Goal: Task Accomplishment & Management: Use online tool/utility

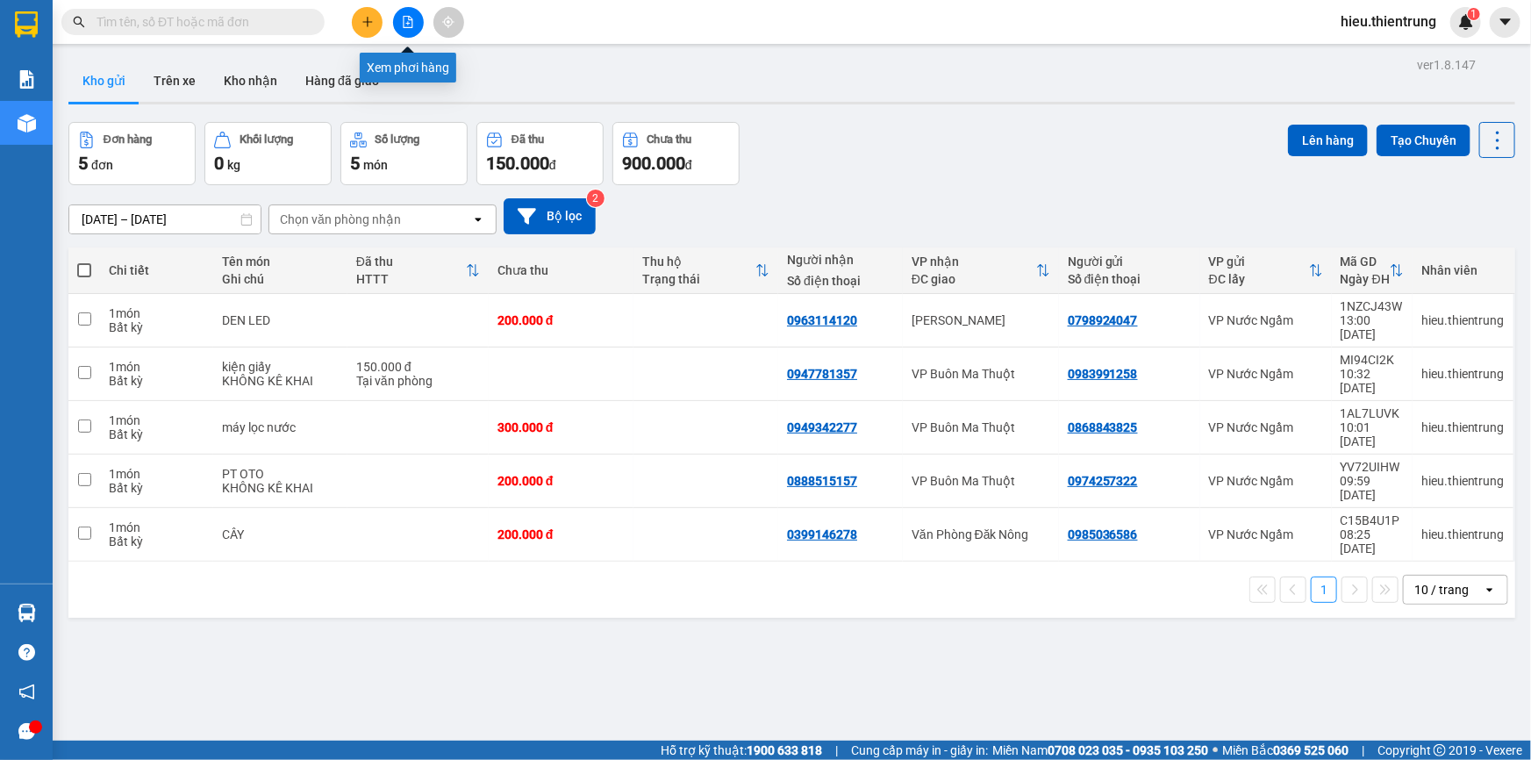
click at [393, 15] on button at bounding box center [408, 22] width 31 height 31
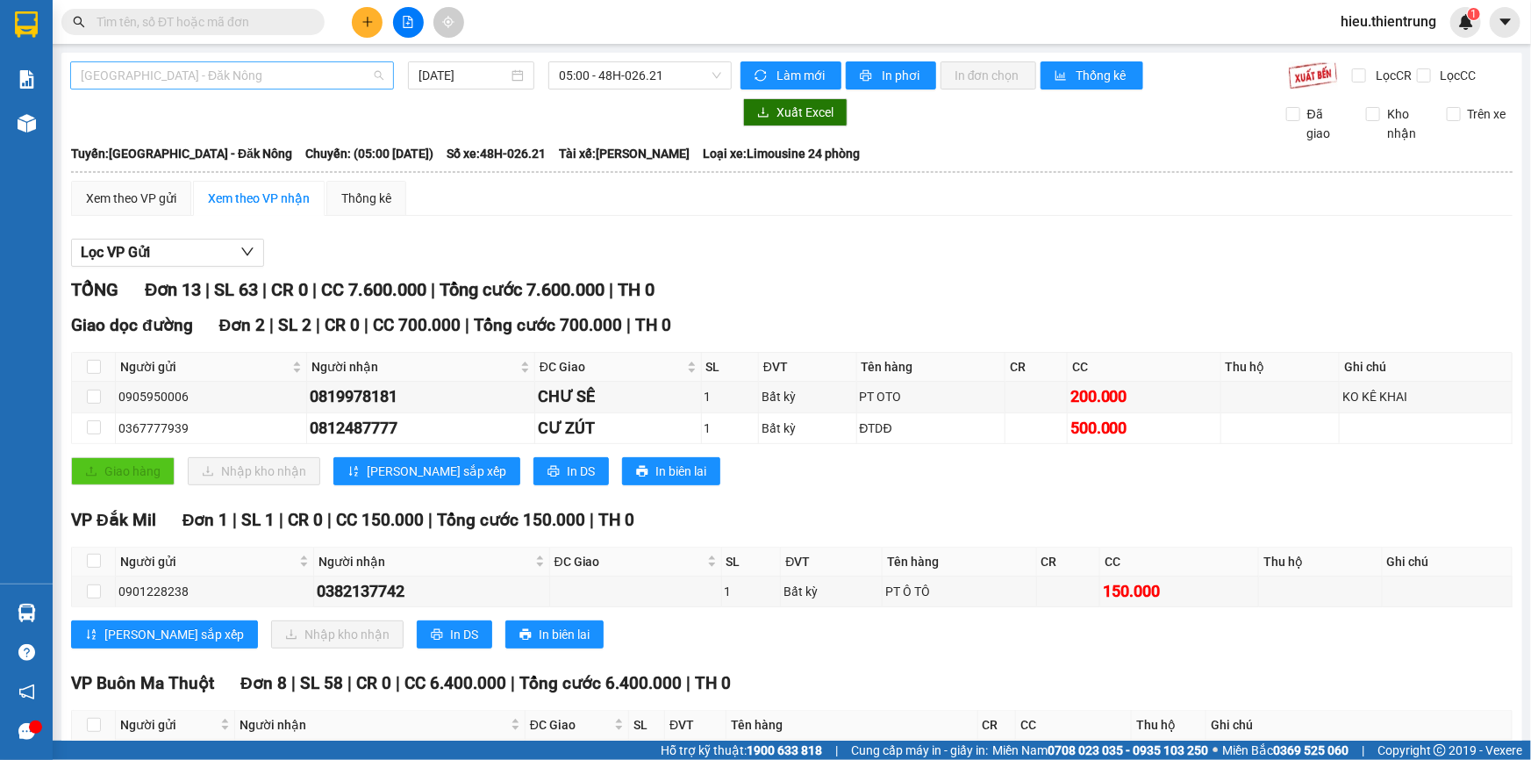
click at [239, 81] on span "[GEOGRAPHIC_DATA] - Đăk Nông" at bounding box center [232, 75] width 303 height 26
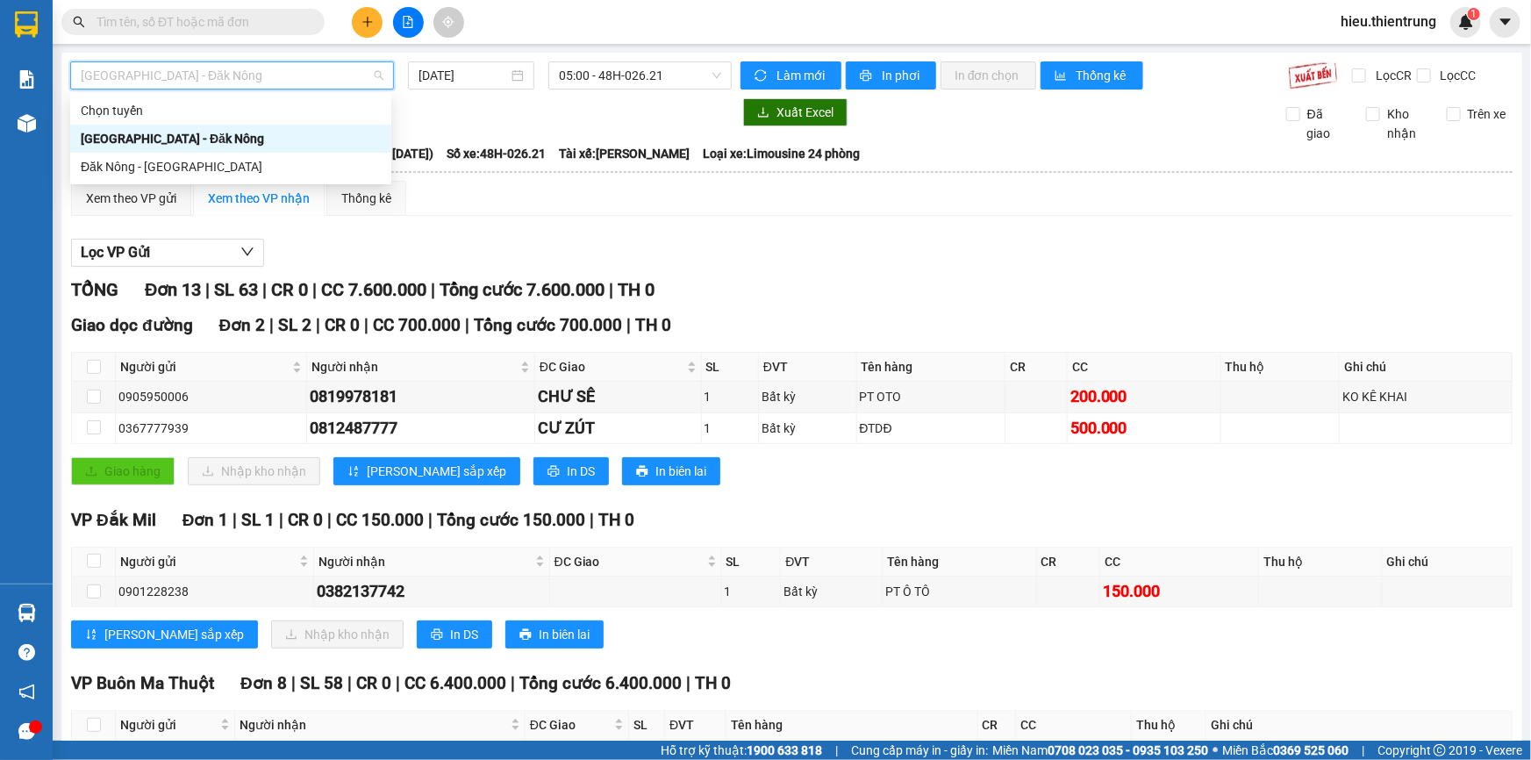
click at [167, 130] on div "[GEOGRAPHIC_DATA] - Đăk Nông" at bounding box center [231, 138] width 300 height 19
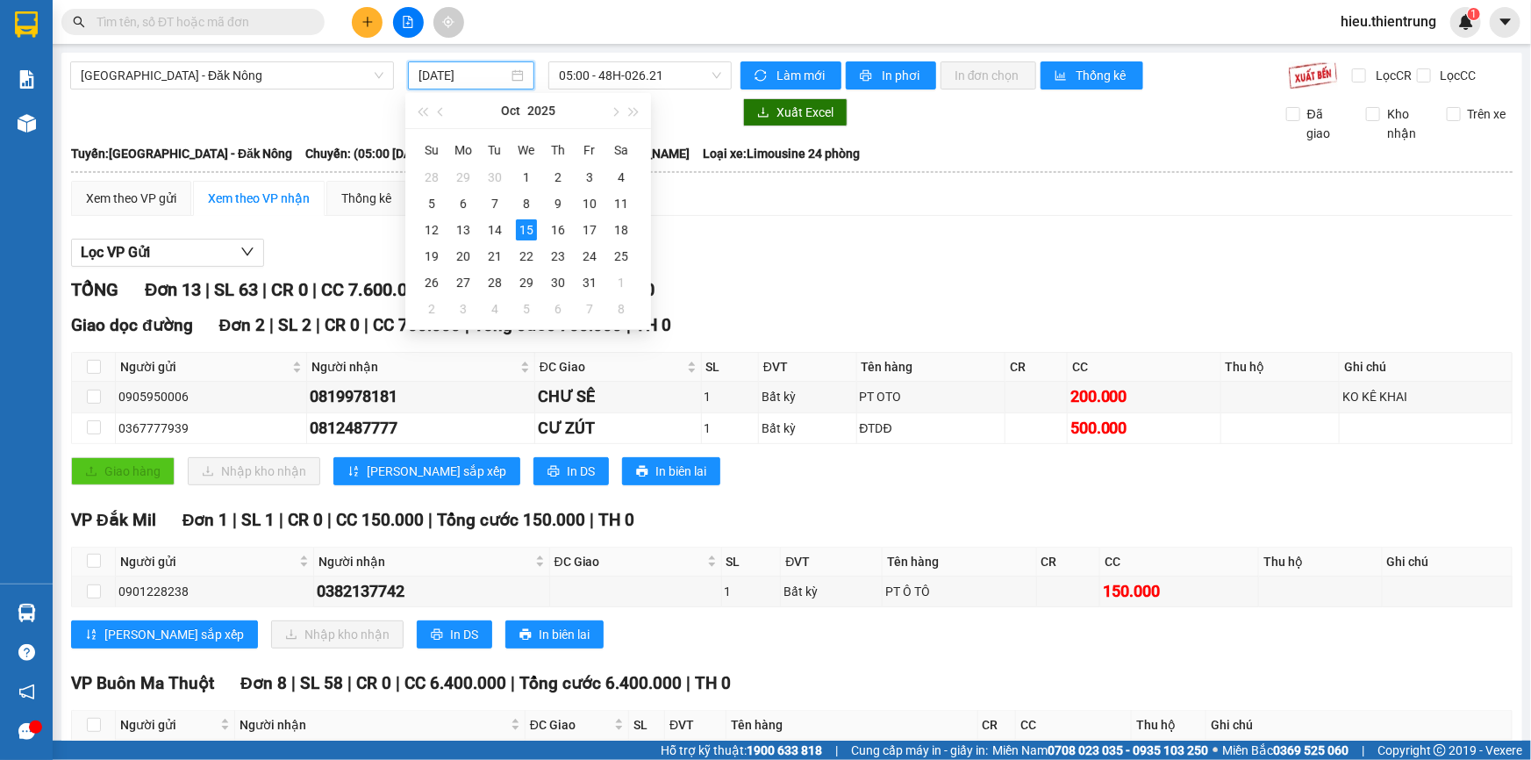
click at [439, 66] on input "[DATE]" at bounding box center [462, 75] width 89 height 19
click at [491, 233] on div "14" at bounding box center [494, 229] width 21 height 21
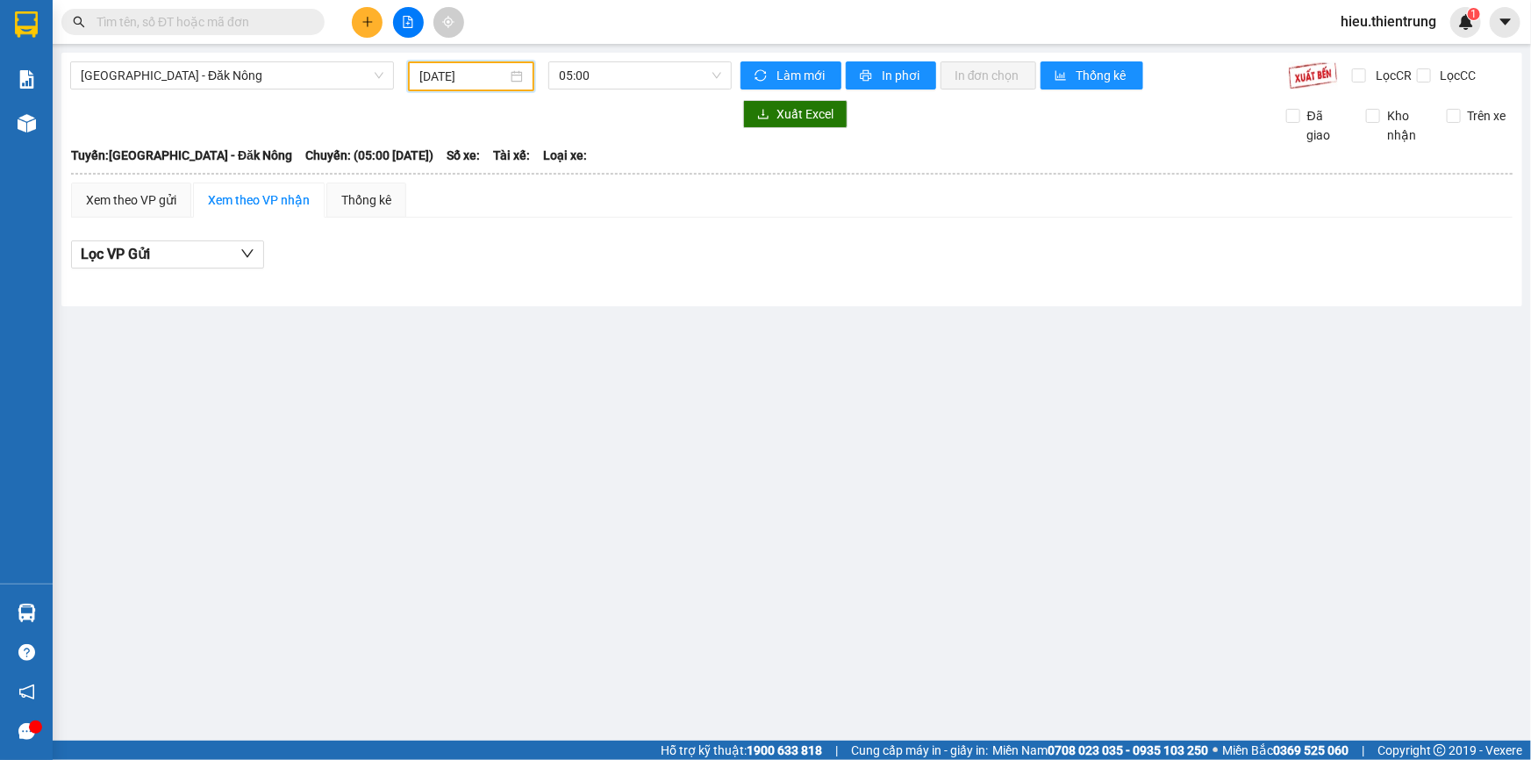
click at [482, 82] on input "[DATE]" at bounding box center [463, 76] width 88 height 19
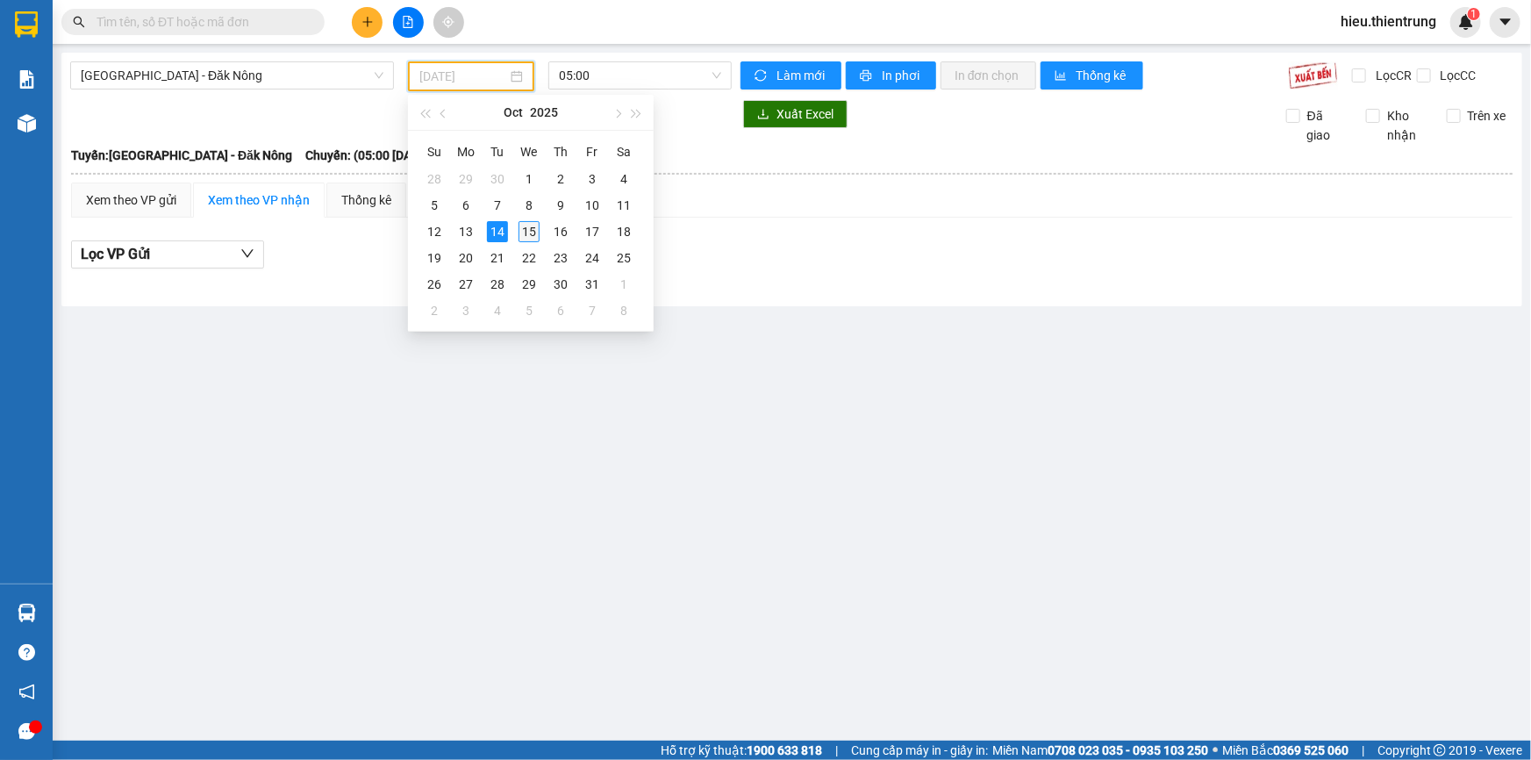
click at [526, 229] on div "15" at bounding box center [528, 231] width 21 height 21
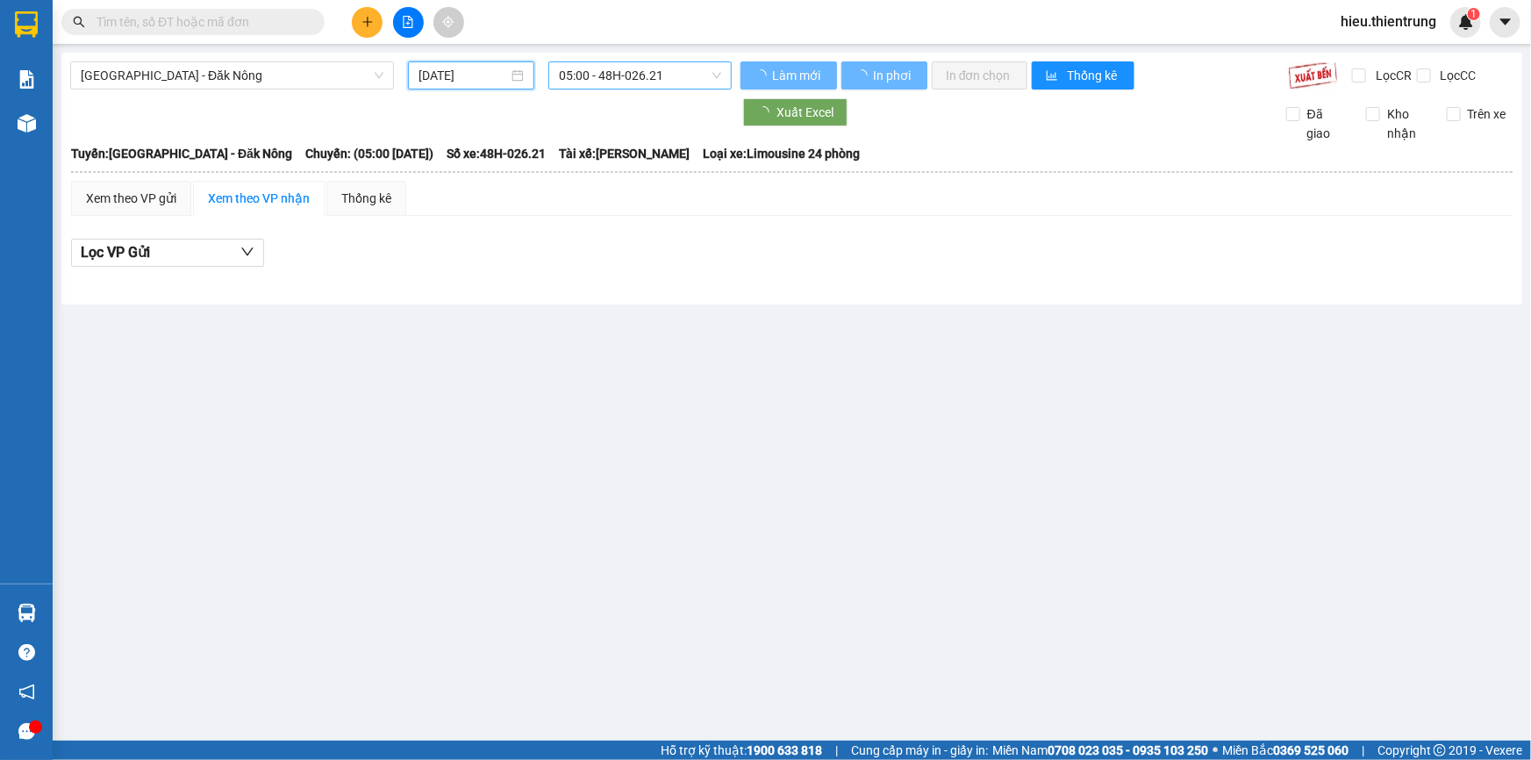
click at [613, 67] on span "05:00 - 48H-026.21" at bounding box center [640, 75] width 162 height 26
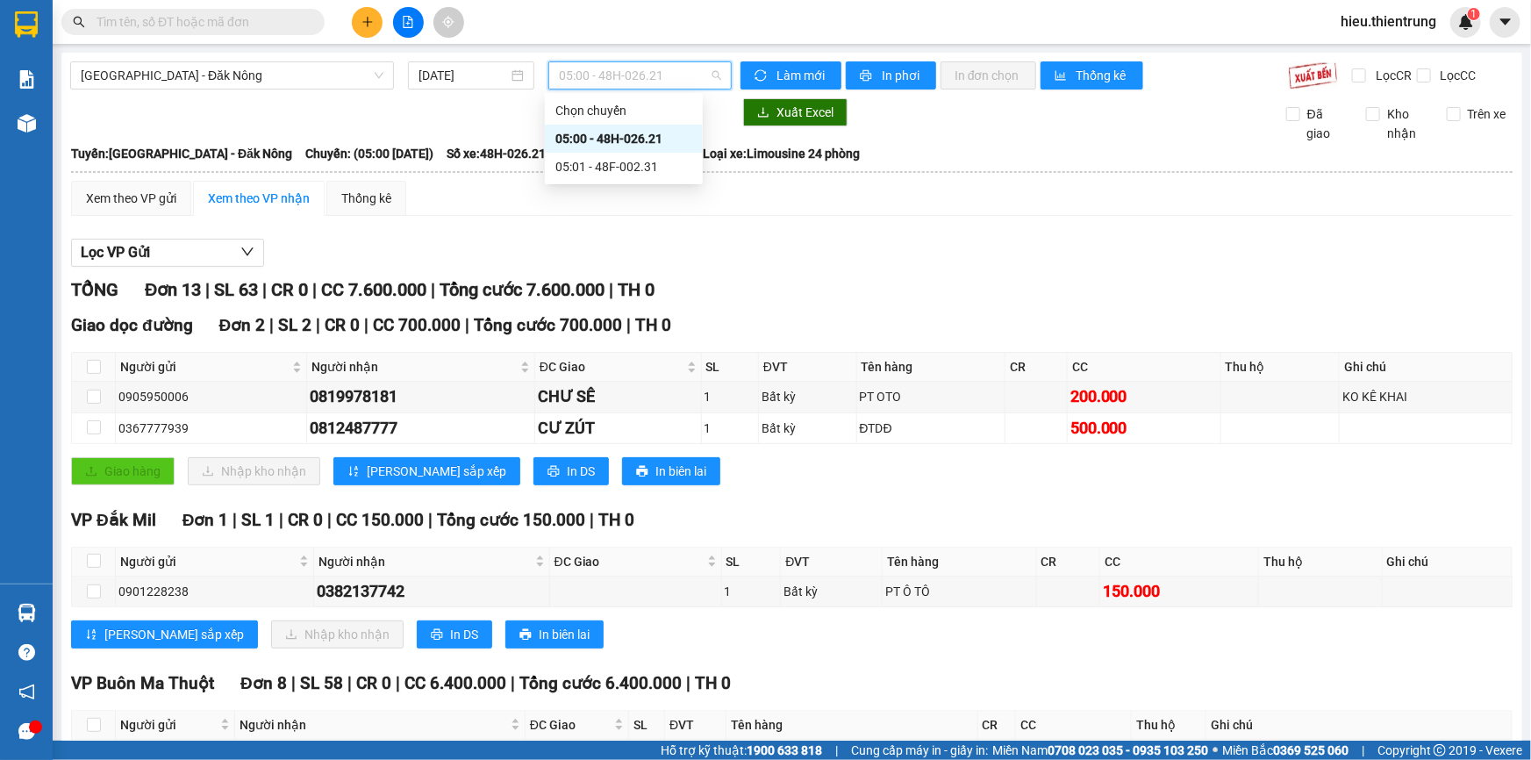
click at [638, 139] on div "05:00 - 48H-026.21" at bounding box center [623, 138] width 137 height 19
click at [651, 71] on span "05:00 - 48H-026.21" at bounding box center [640, 75] width 162 height 26
click at [640, 158] on div "05:01 - 48F-002.31" at bounding box center [623, 166] width 137 height 19
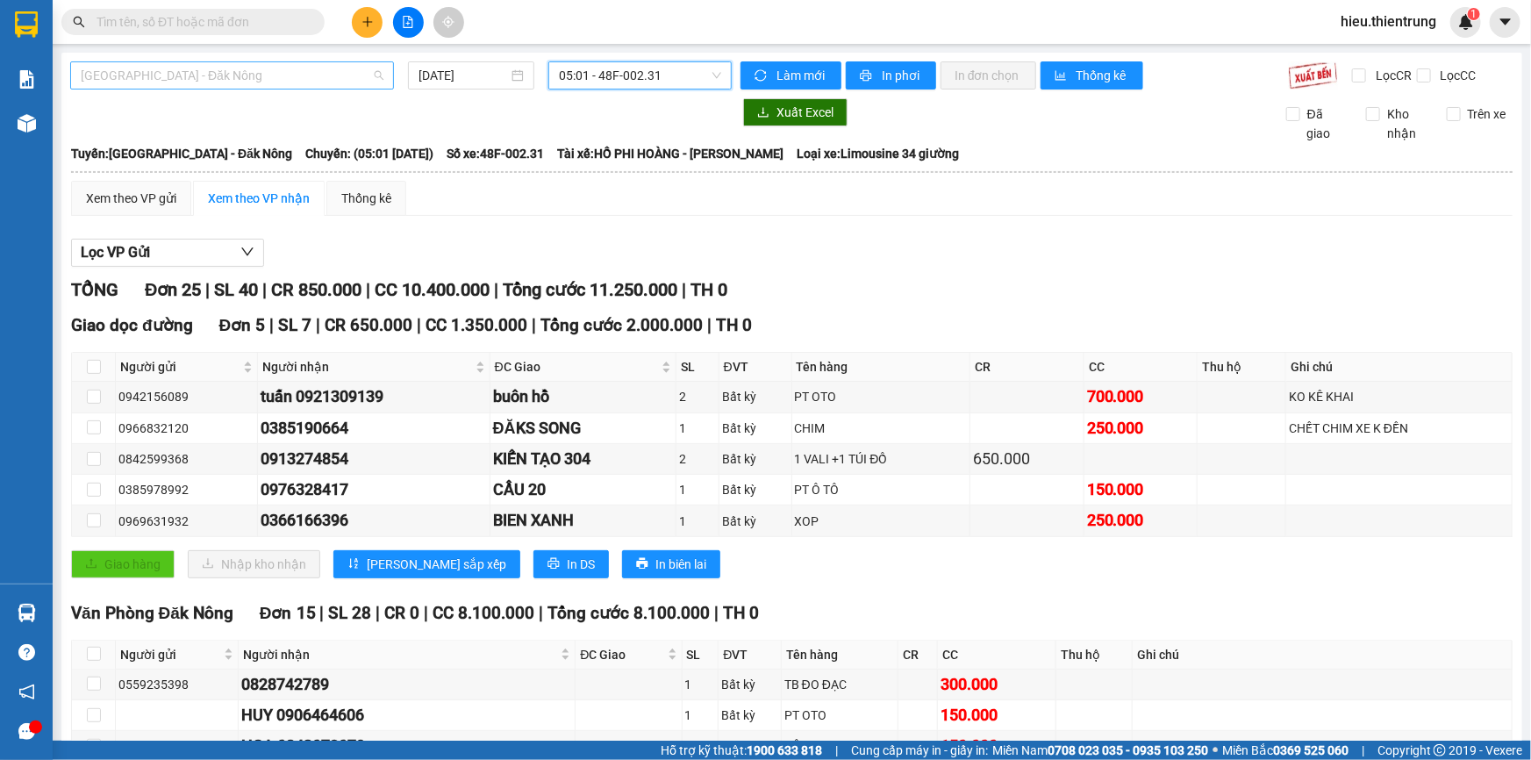
click at [237, 77] on span "[GEOGRAPHIC_DATA] - Đăk Nông" at bounding box center [232, 75] width 303 height 26
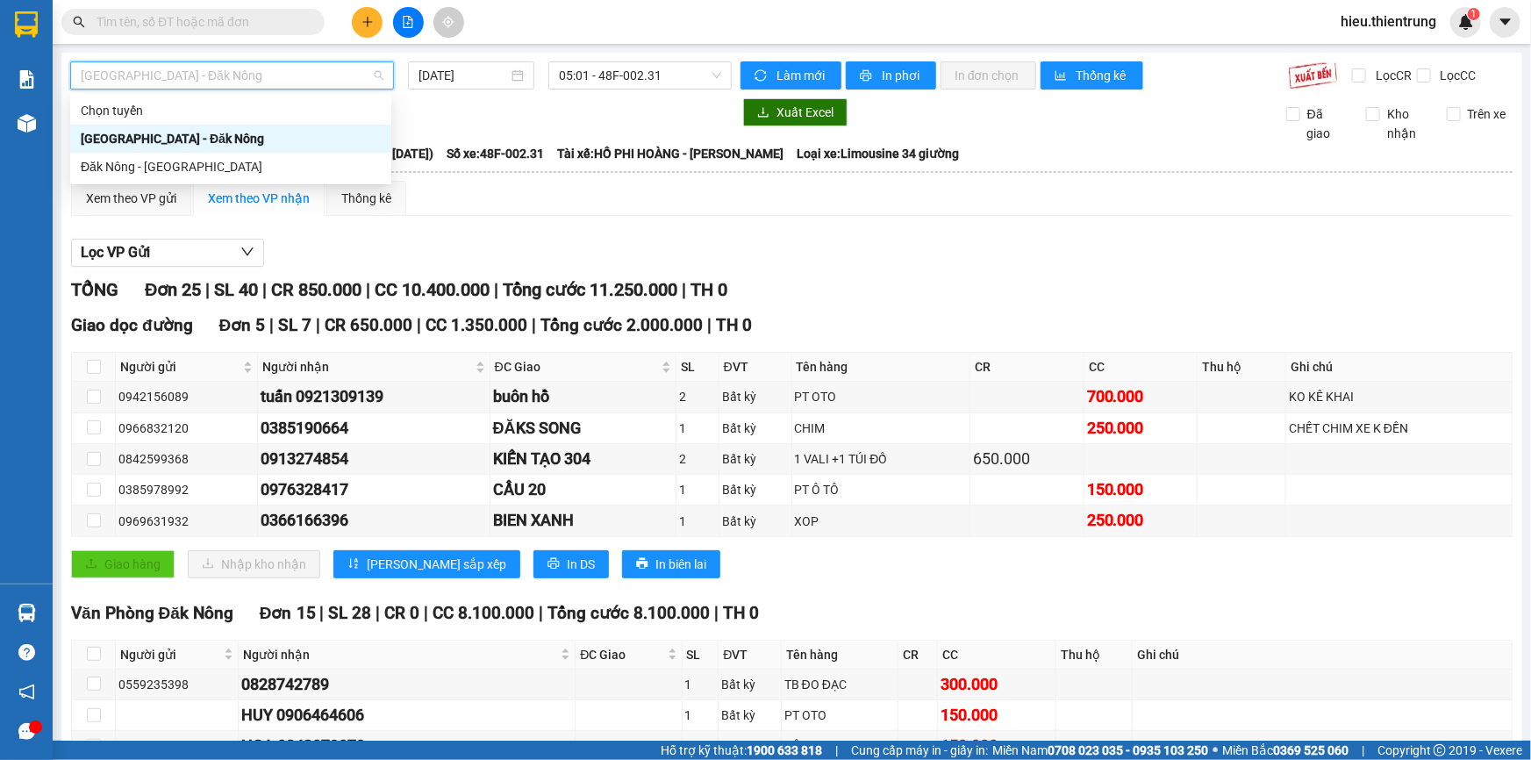
click at [175, 132] on div "[GEOGRAPHIC_DATA] - Đăk Nông" at bounding box center [231, 138] width 300 height 19
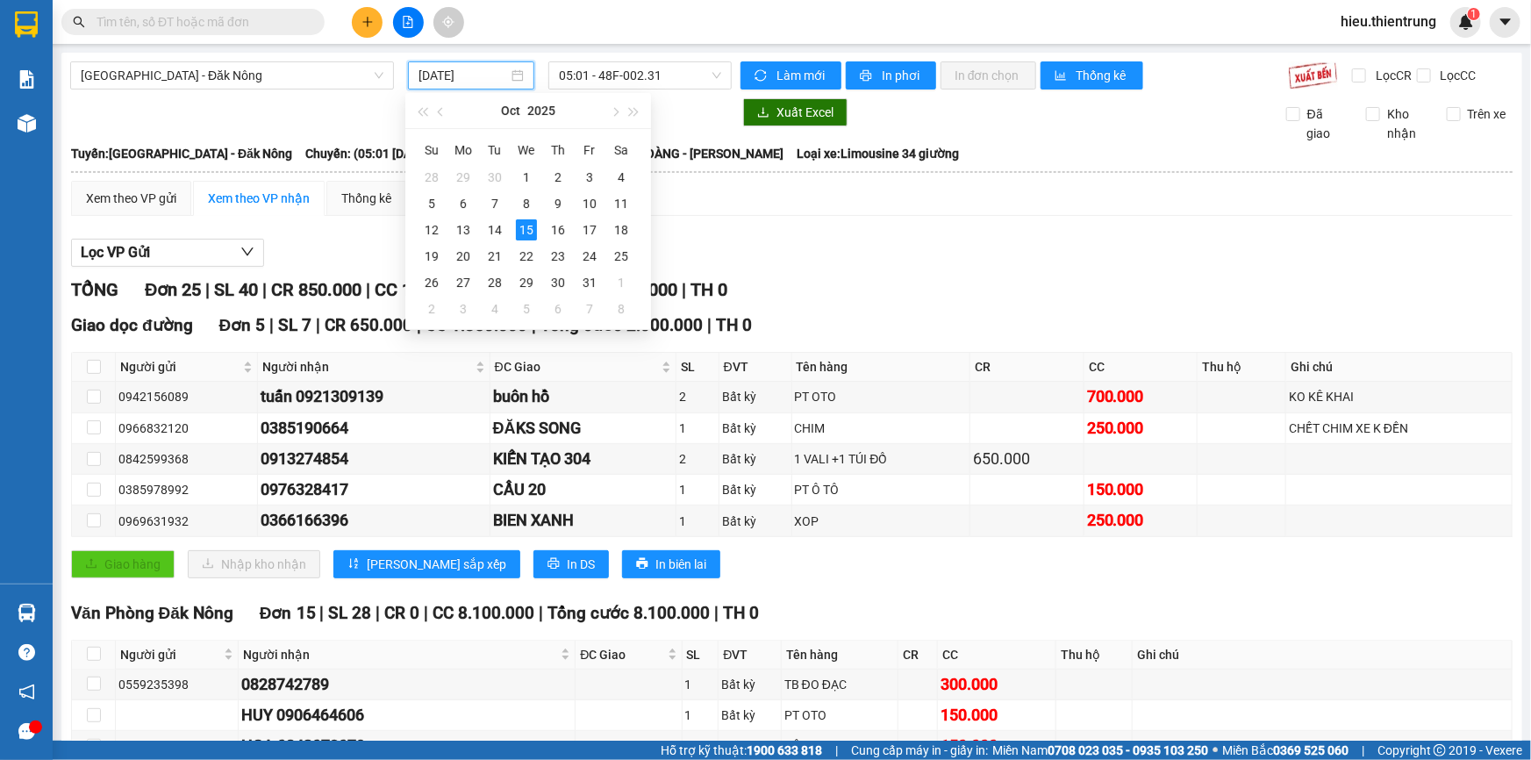
click at [457, 71] on input "[DATE]" at bounding box center [462, 75] width 89 height 19
click at [493, 232] on div "14" at bounding box center [494, 229] width 21 height 21
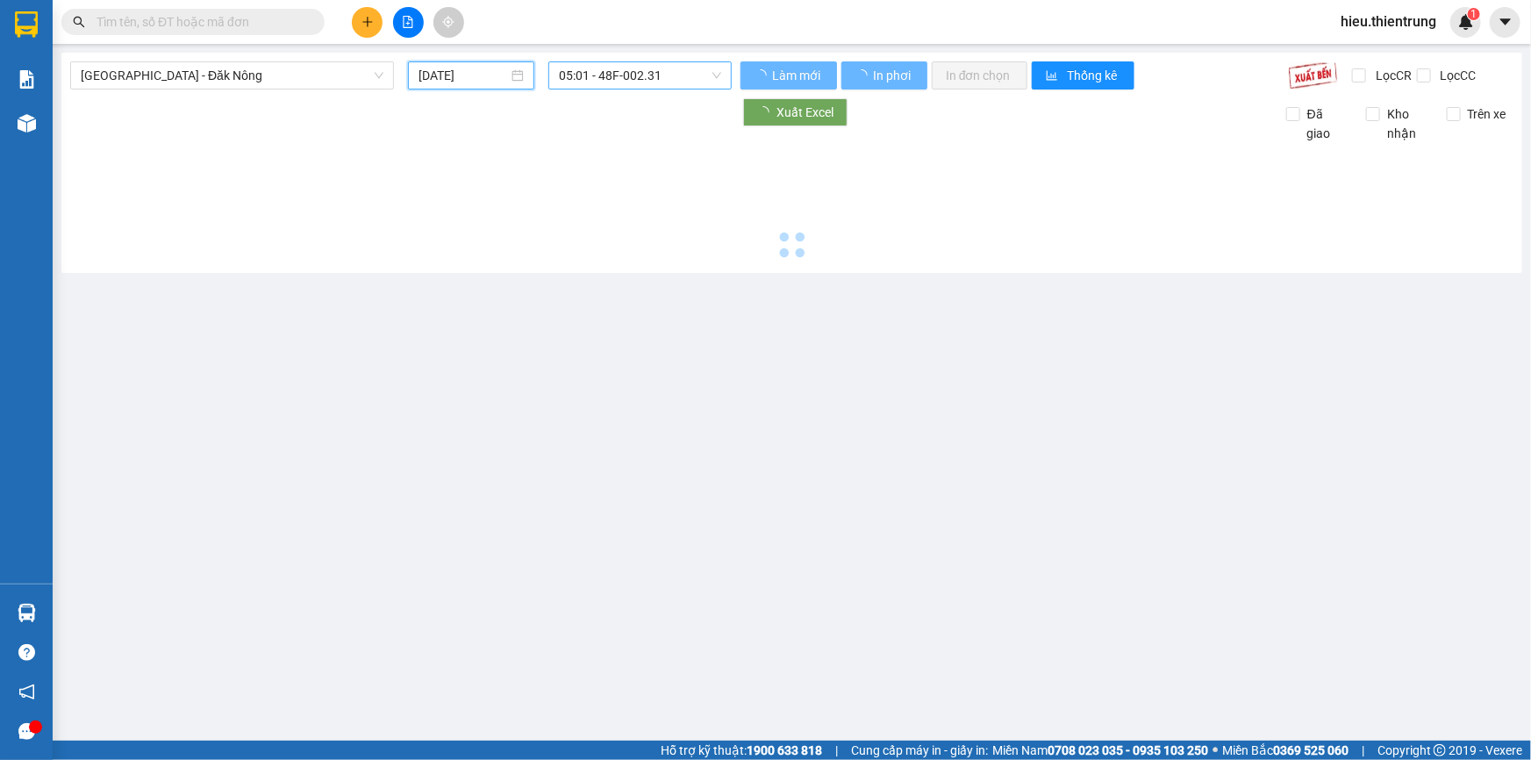
drag, startPoint x: 615, startPoint y: 92, endPoint x: 617, endPoint y: 83, distance: 9.2
click at [615, 90] on div "[GEOGRAPHIC_DATA] - Đăk Nông [DATE] 05:01 - 48F-002.31 Làm mới In phơi In đơn c…" at bounding box center [791, 163] width 1460 height 220
click at [619, 80] on span "05:01 - 48F-002.31" at bounding box center [640, 75] width 162 height 26
type input "[DATE]"
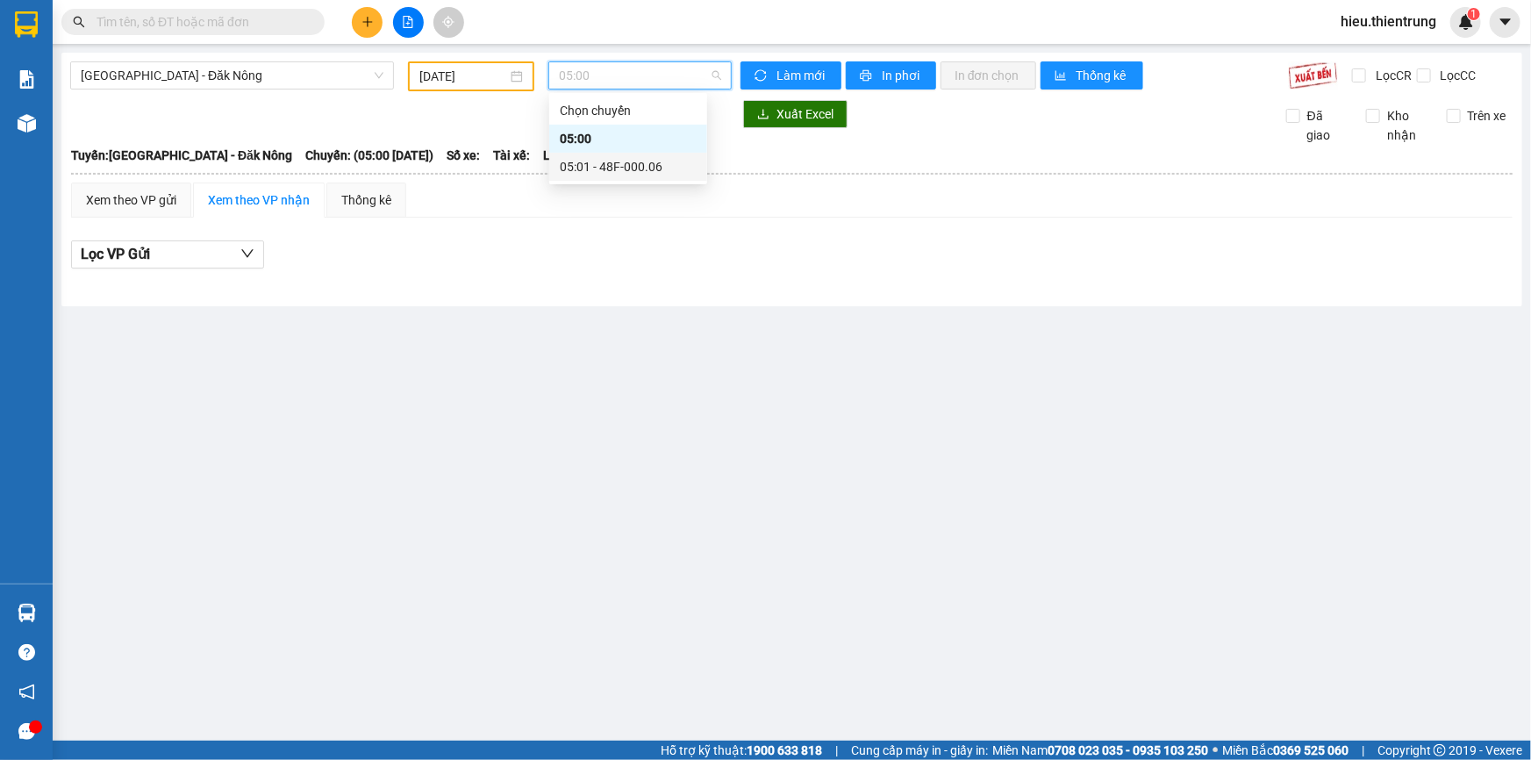
click at [627, 166] on div "05:01 - 48F-000.06" at bounding box center [628, 166] width 137 height 19
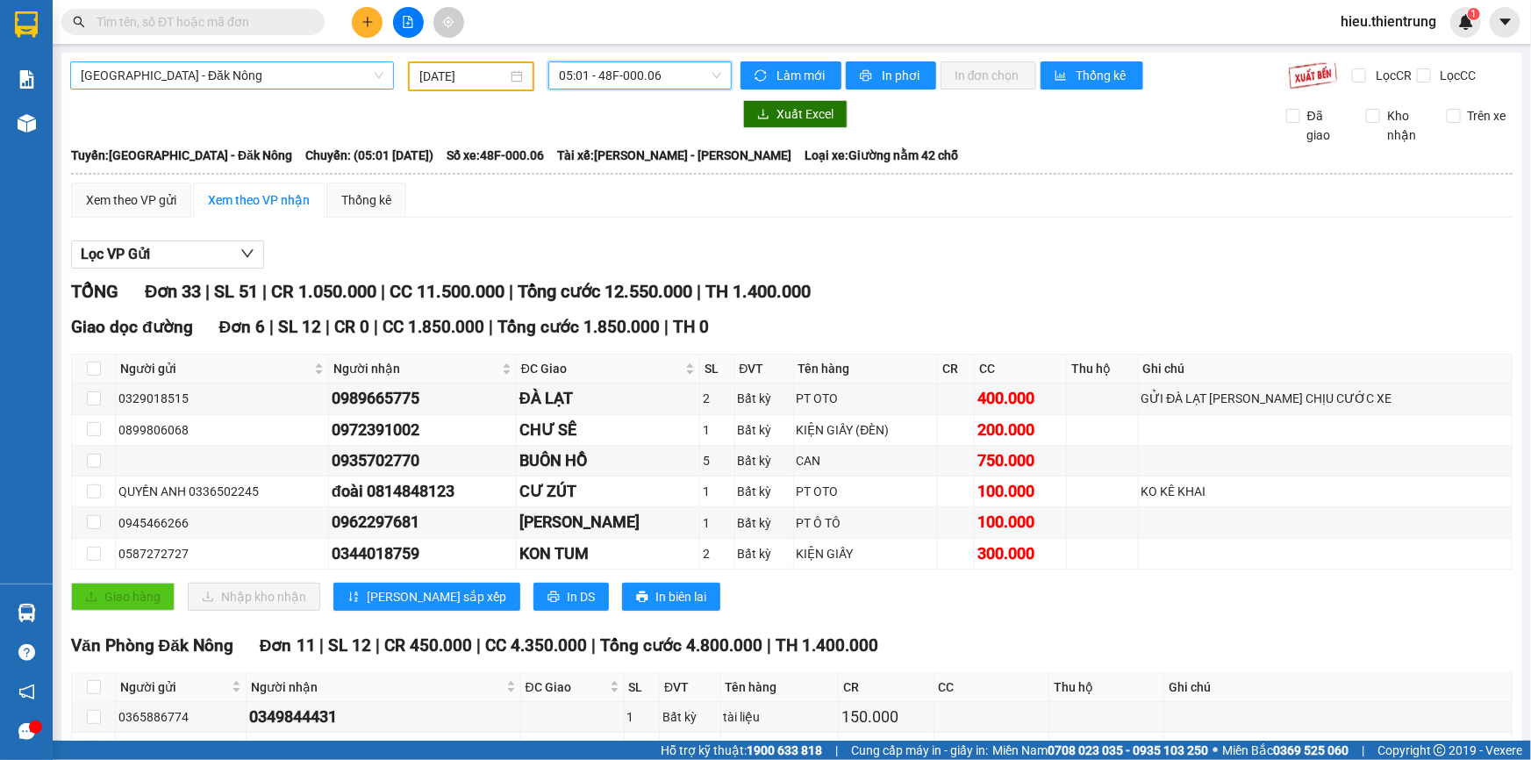
click at [253, 70] on span "[GEOGRAPHIC_DATA] - Đăk Nông" at bounding box center [232, 75] width 303 height 26
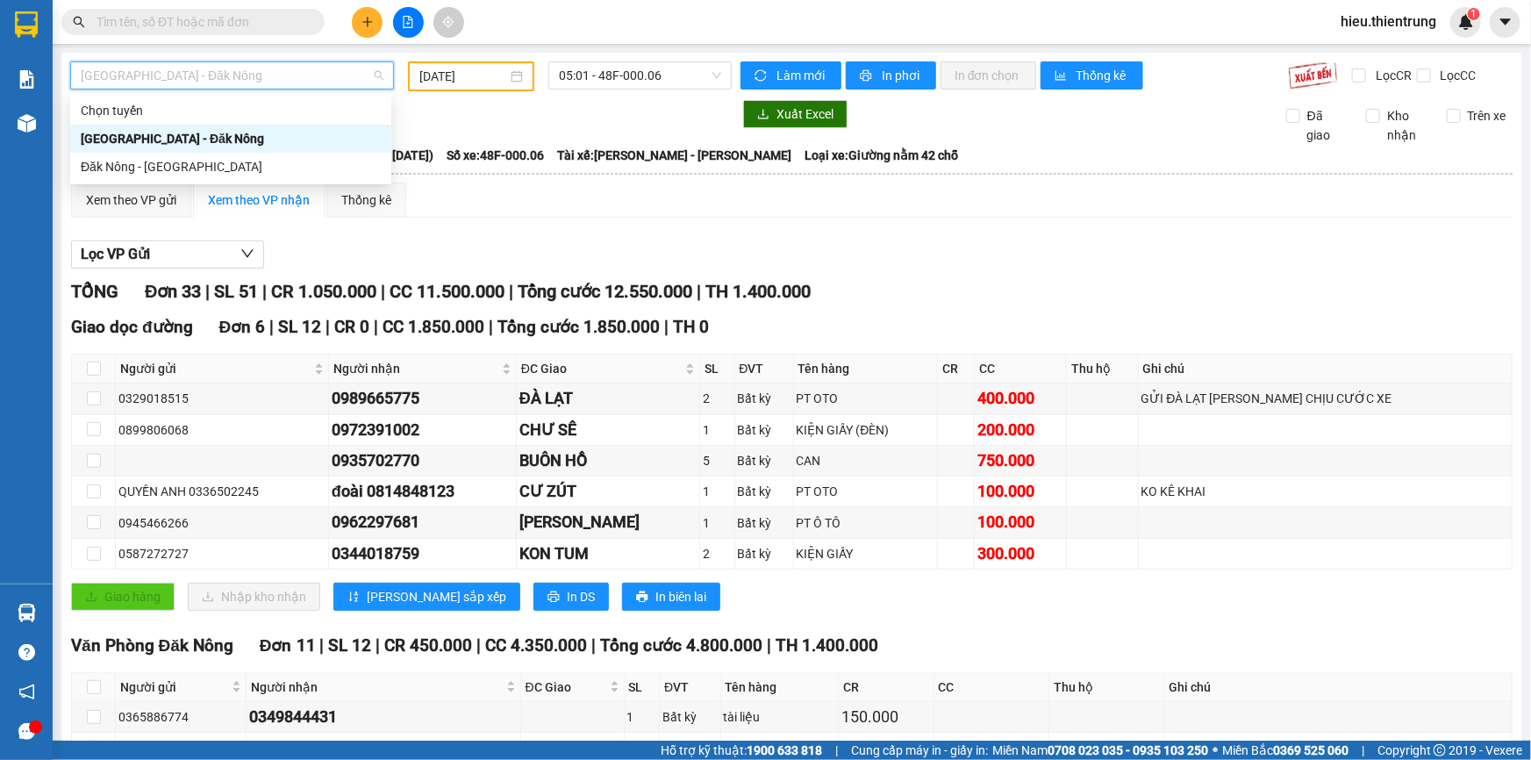
click at [198, 136] on div "[GEOGRAPHIC_DATA] - Đăk Nông" at bounding box center [231, 138] width 300 height 19
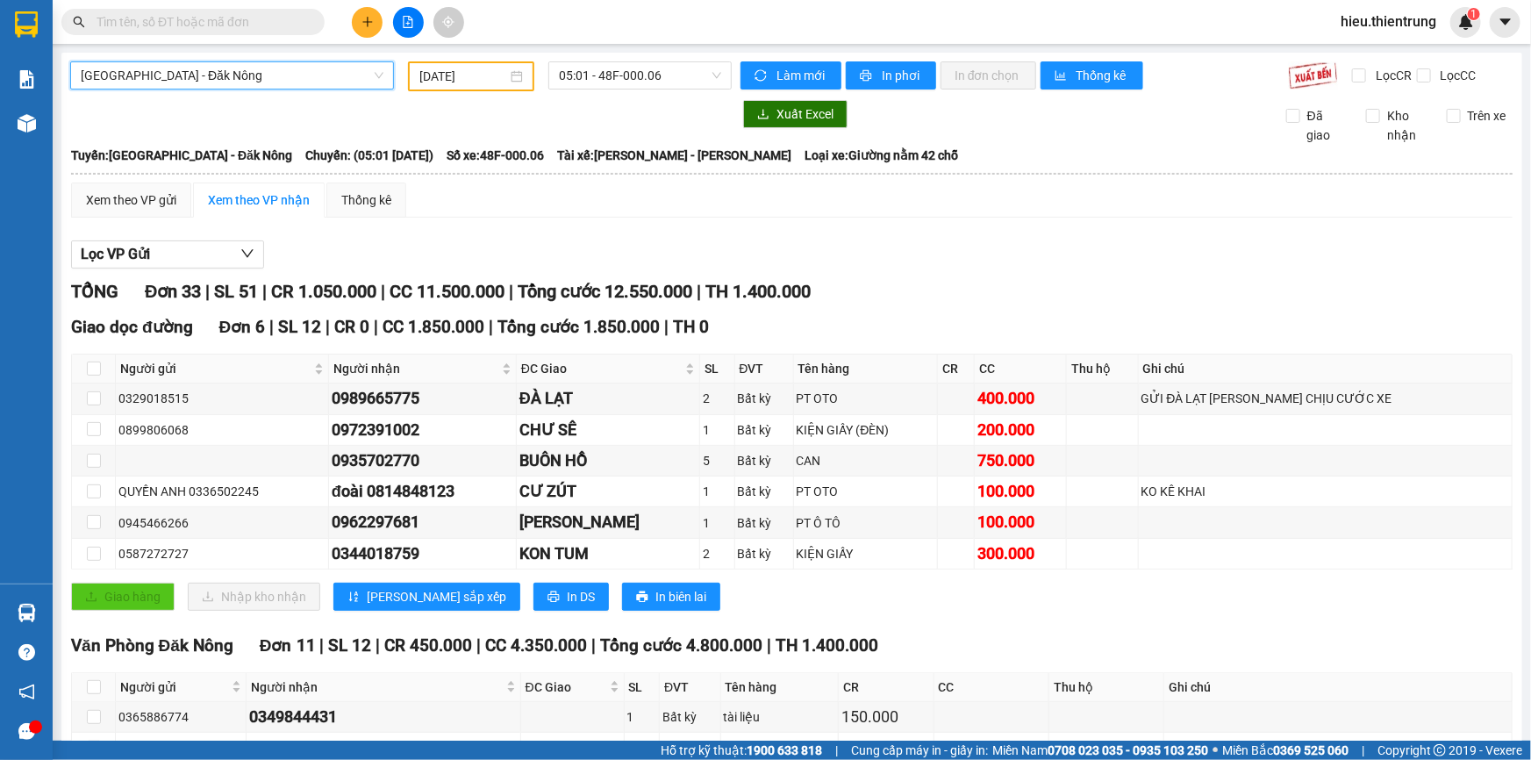
click at [241, 72] on span "[GEOGRAPHIC_DATA] - Đăk Nông" at bounding box center [232, 75] width 303 height 26
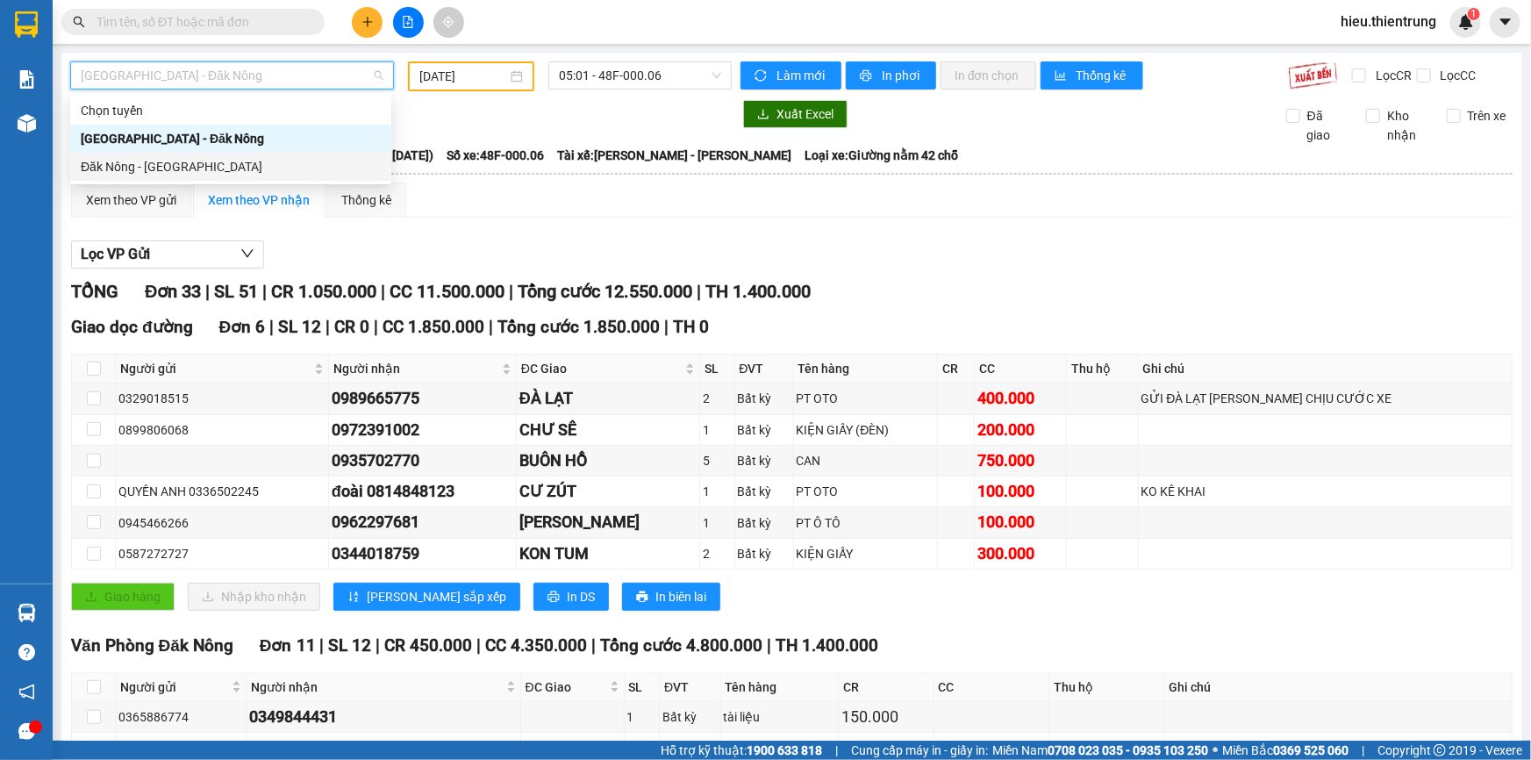
click at [190, 161] on div "Đăk Nông - [GEOGRAPHIC_DATA]" at bounding box center [231, 166] width 300 height 19
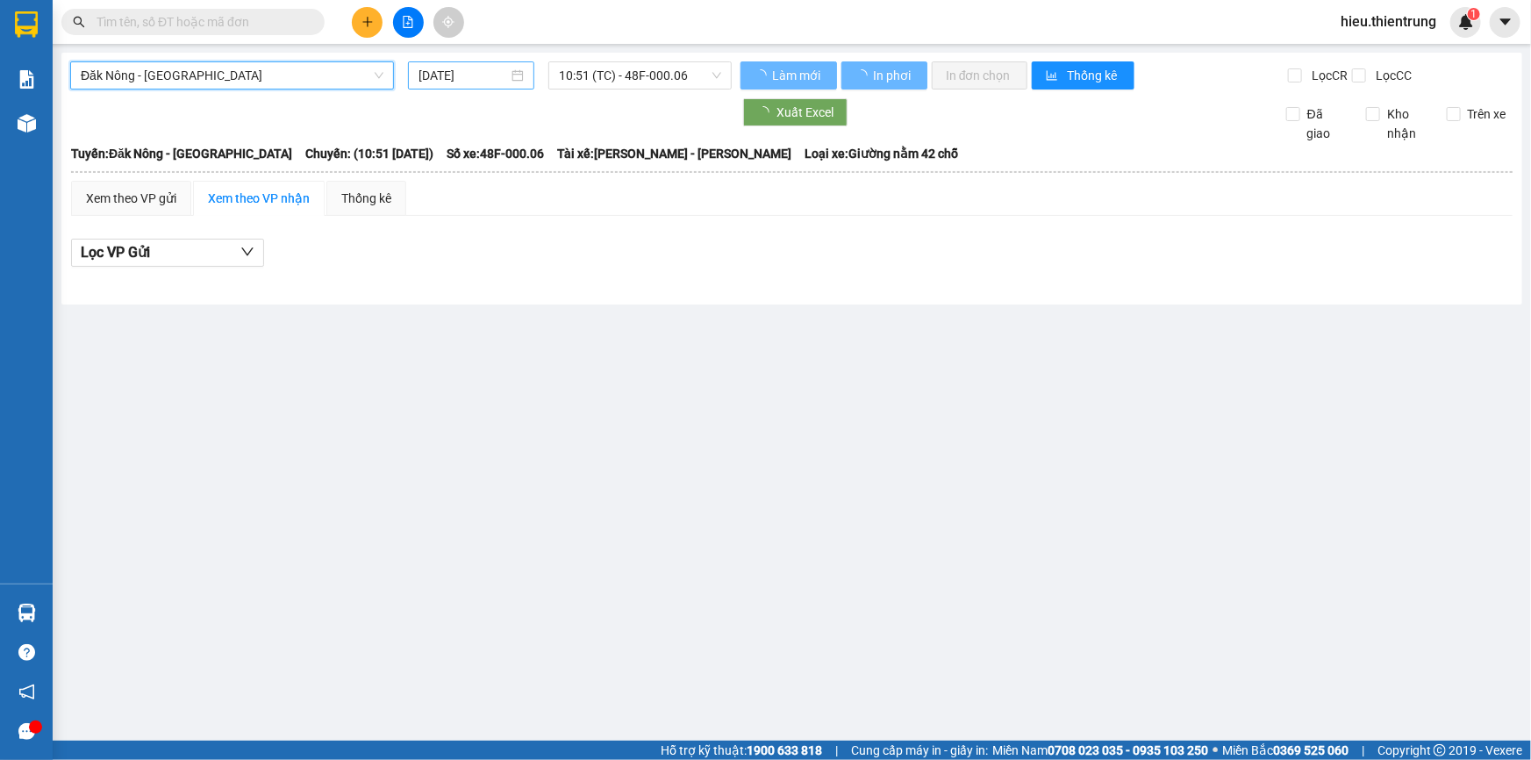
click at [487, 86] on div "[DATE]" at bounding box center [471, 75] width 126 height 28
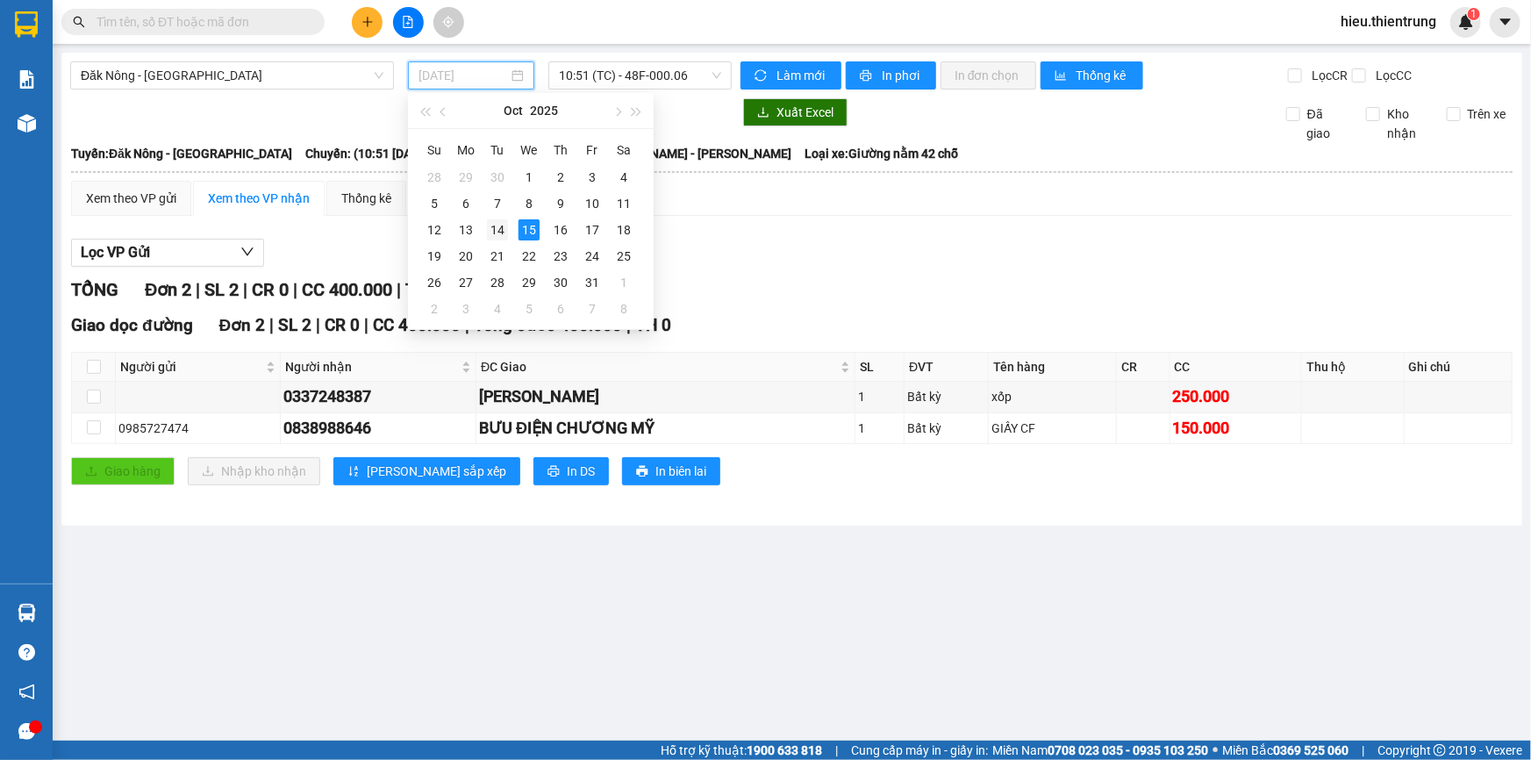
click at [491, 226] on div "14" at bounding box center [497, 229] width 21 height 21
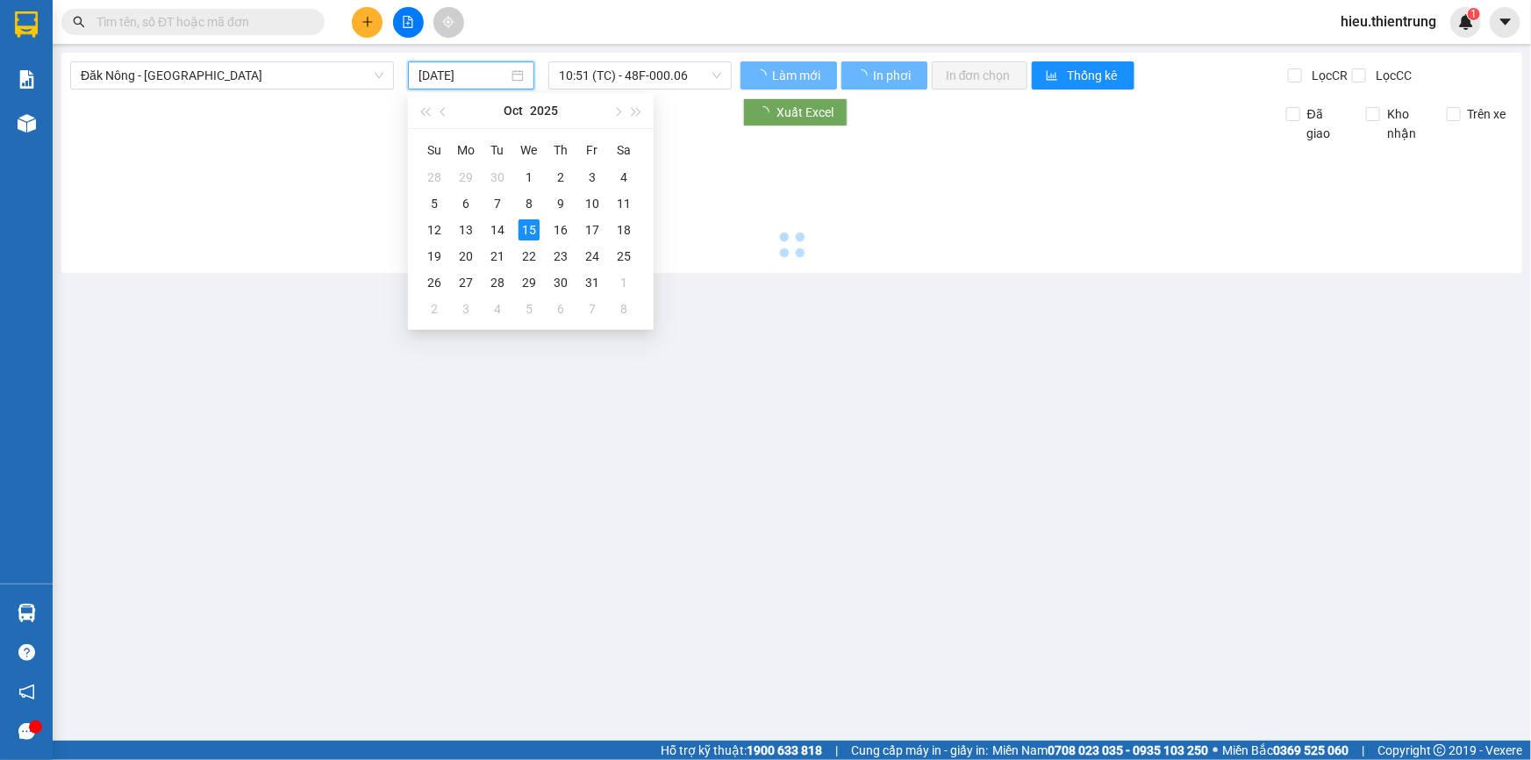
type input "[DATE]"
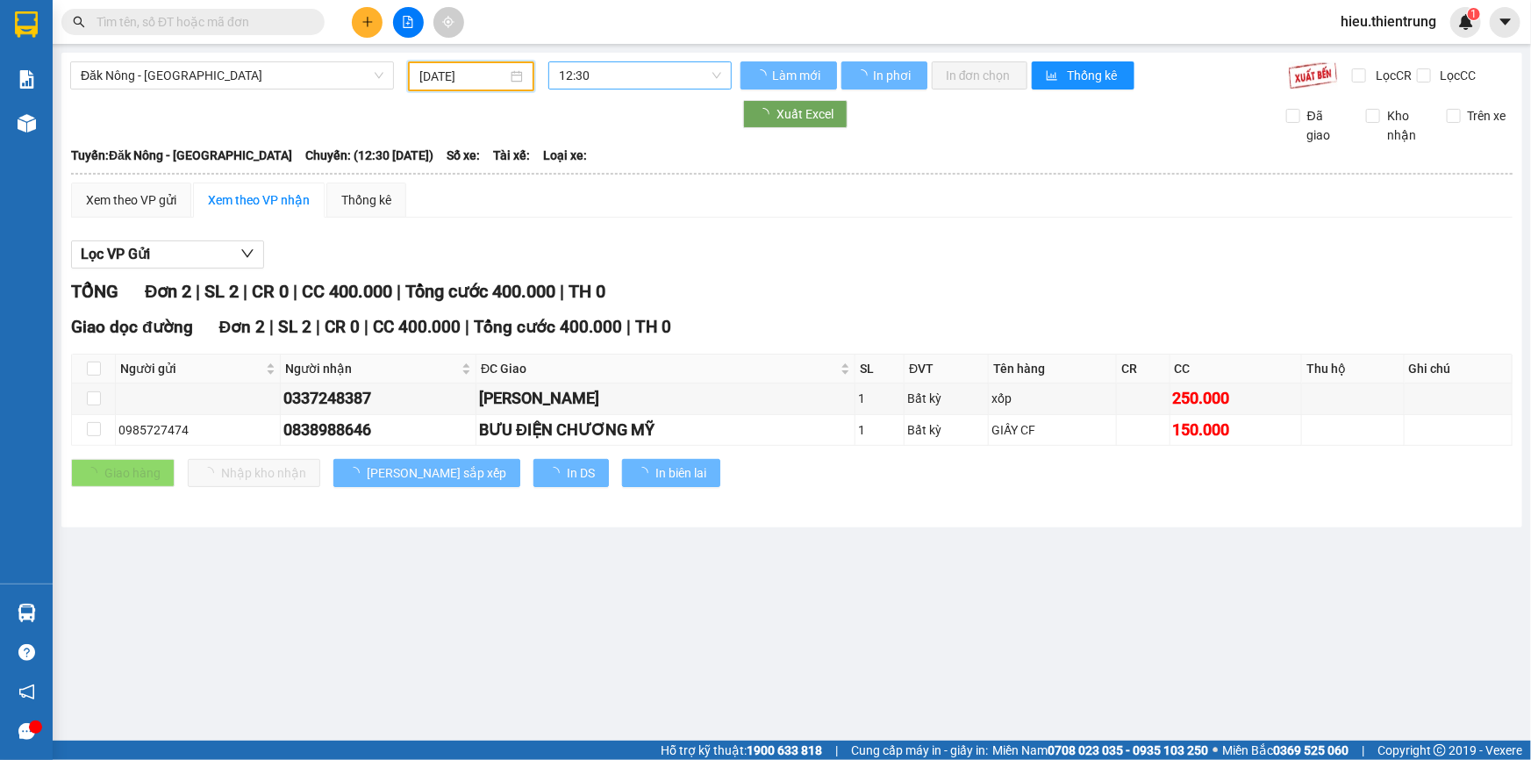
click at [610, 68] on span "12:30" at bounding box center [640, 75] width 162 height 26
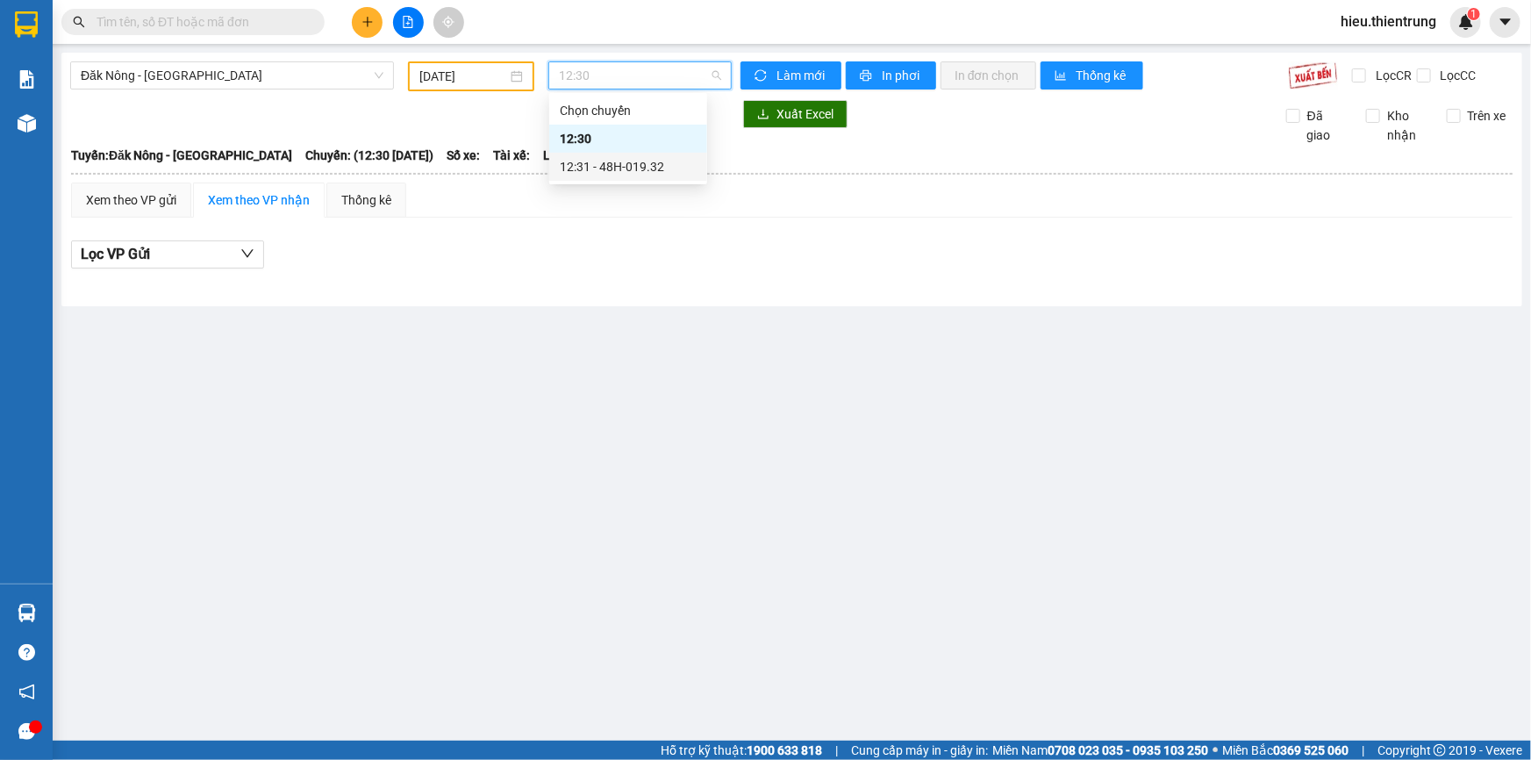
click at [625, 164] on div "12:31 - 48H-019.32" at bounding box center [628, 166] width 137 height 19
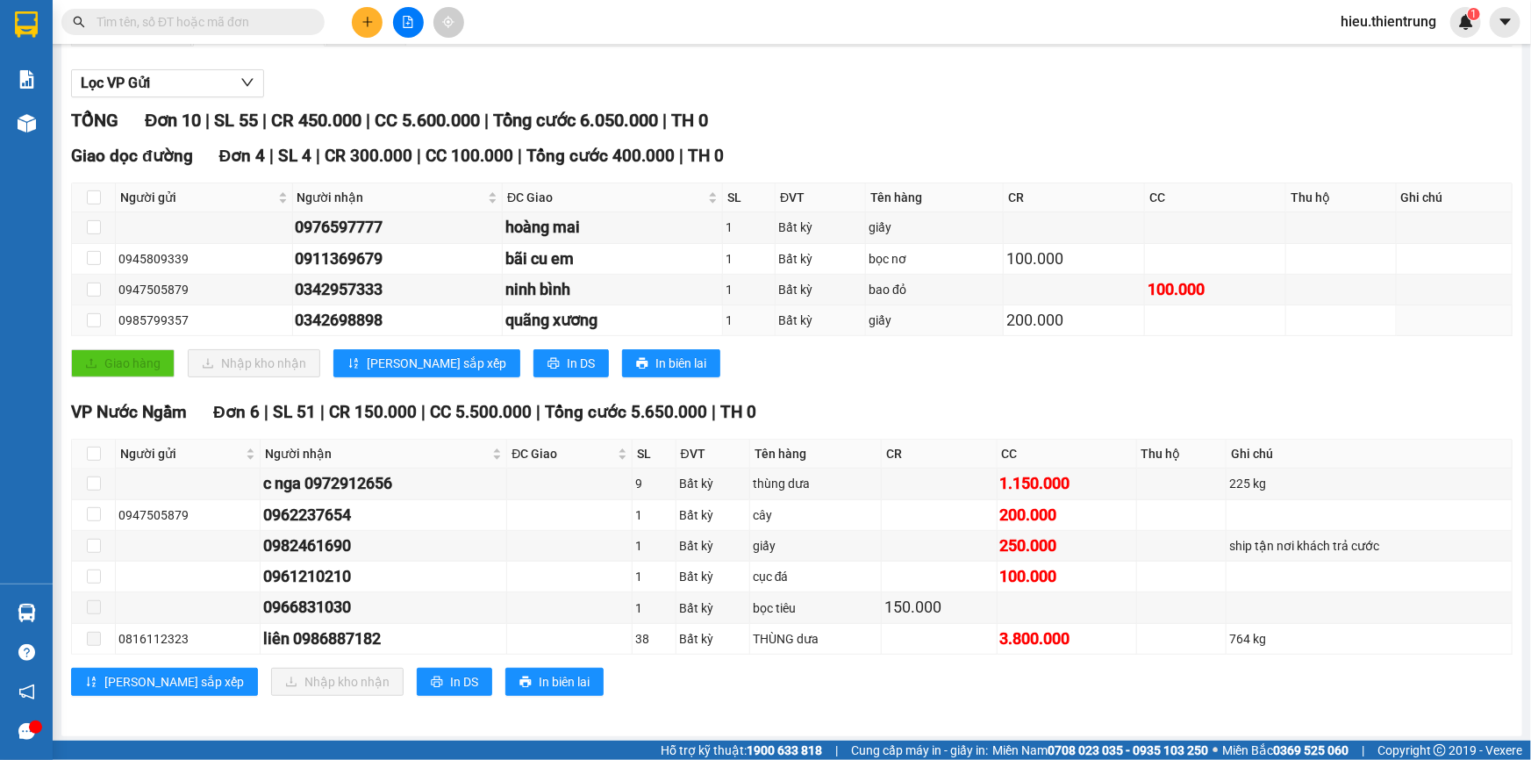
scroll to position [173, 0]
